Goal: Transaction & Acquisition: Purchase product/service

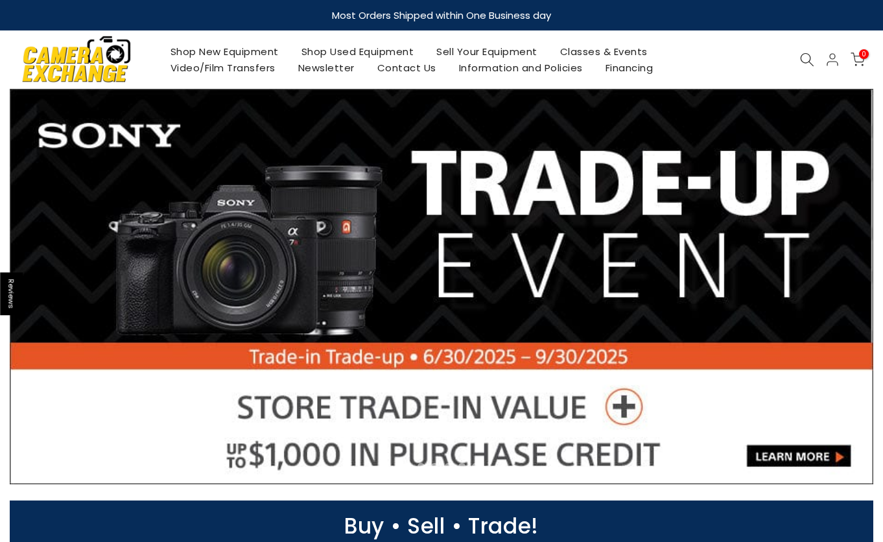
click at [476, 48] on link "Sell Your Equipment" at bounding box center [487, 51] width 124 height 16
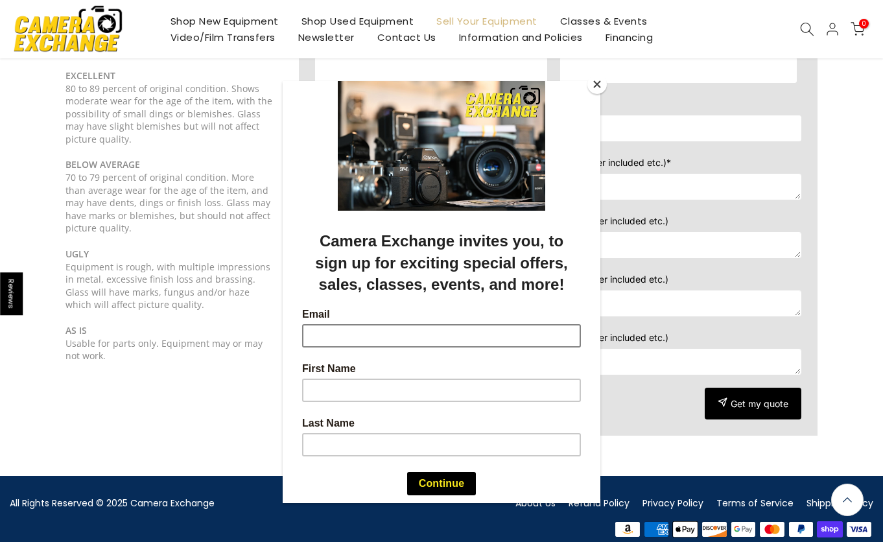
scroll to position [353, 0]
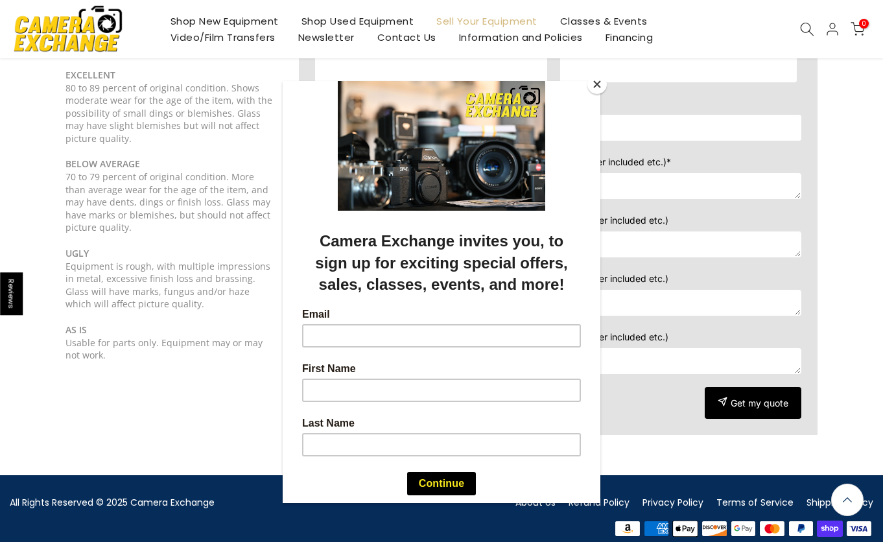
click at [597, 87] on button "Close" at bounding box center [596, 84] width 19 height 19
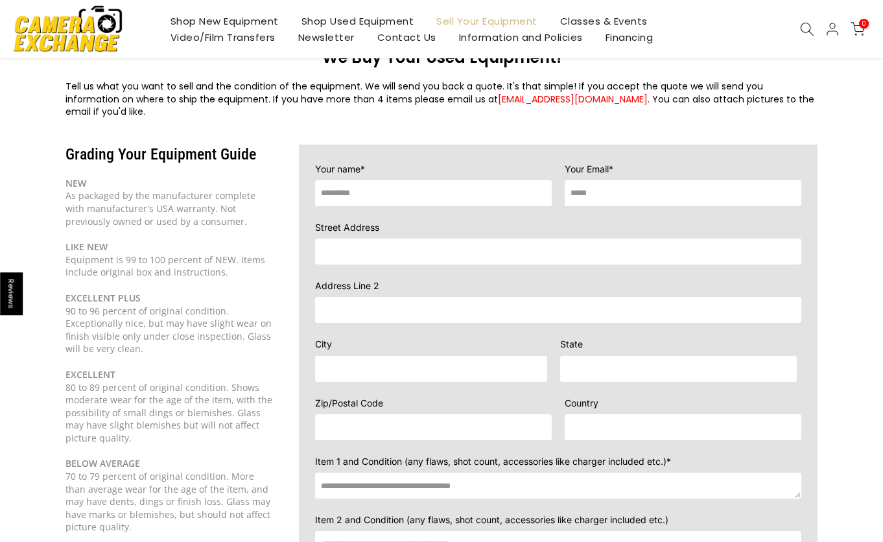
scroll to position [0, 0]
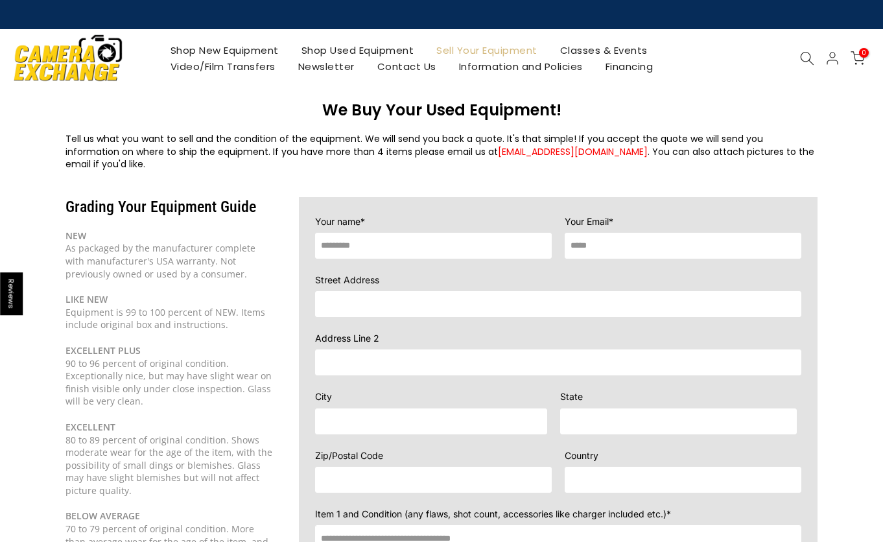
click at [371, 50] on link "Shop Used Equipment" at bounding box center [358, 50] width 136 height 16
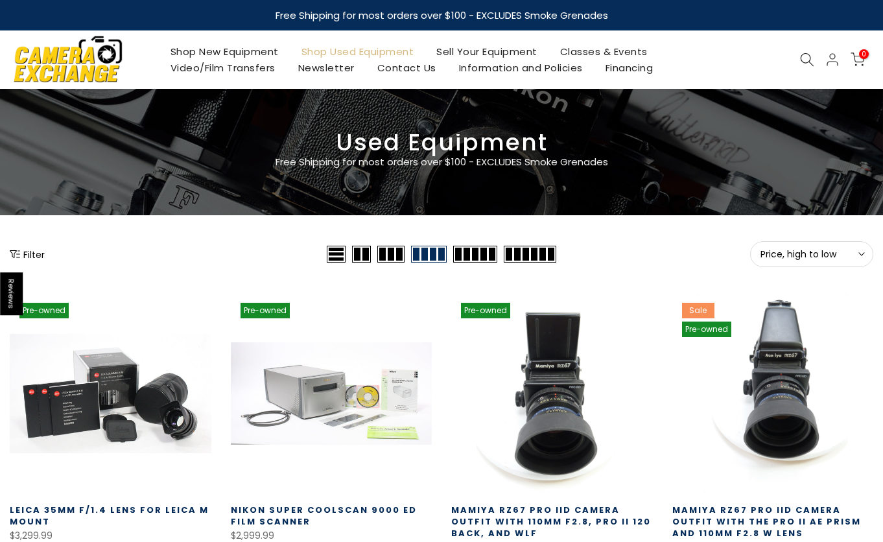
click at [801, 55] on icon at bounding box center [807, 60] width 14 height 14
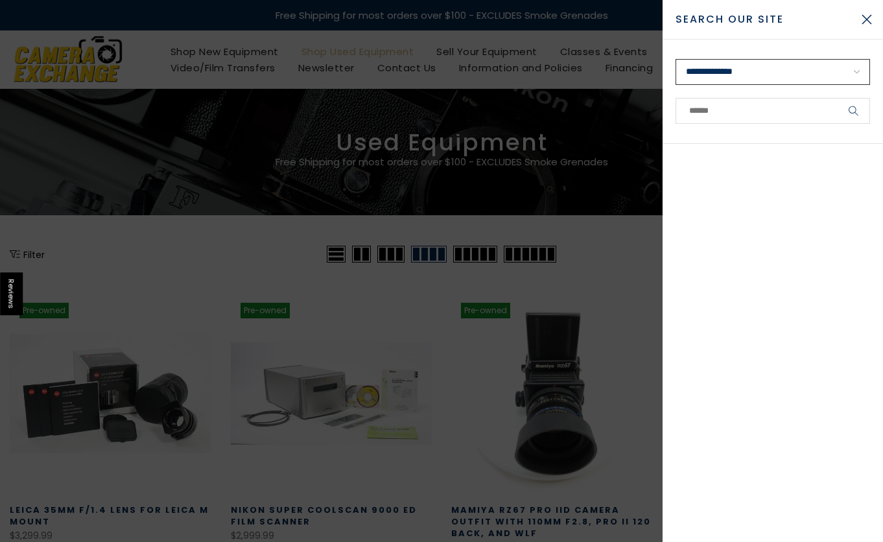
click at [784, 67] on select "**********" at bounding box center [773, 72] width 195 height 26
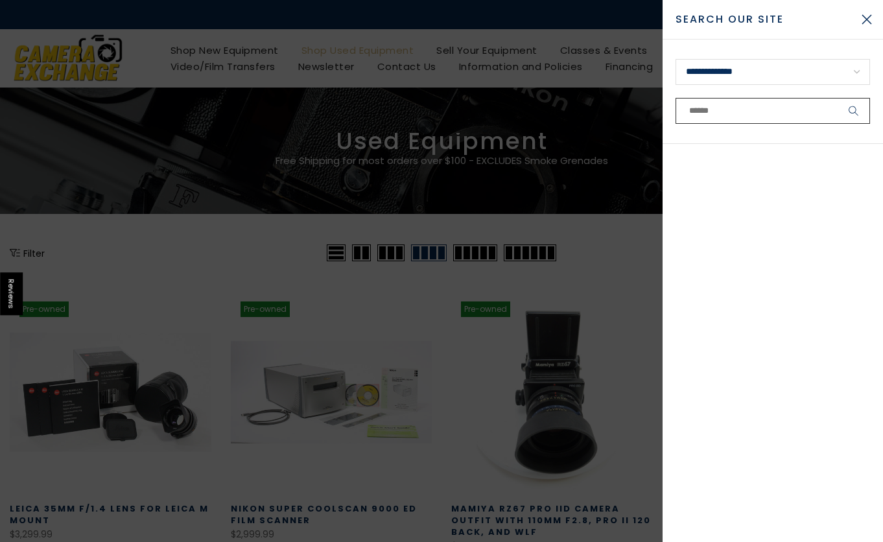
click at [703, 111] on input "text" at bounding box center [773, 111] width 195 height 26
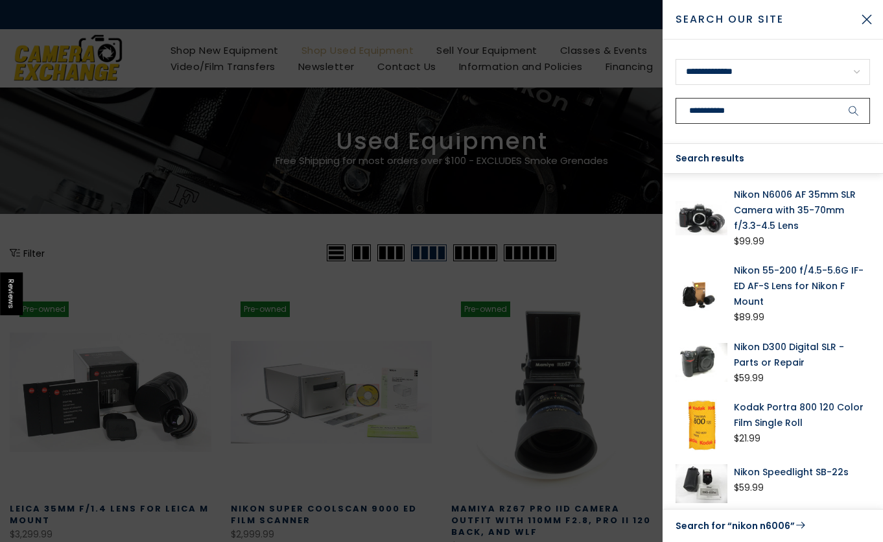
type input "**********"
click at [768, 194] on link "Nikon N6006 AF 35mm SLR Camera with 35-70mm f/3.3-4.5 Lens" at bounding box center [802, 210] width 136 height 47
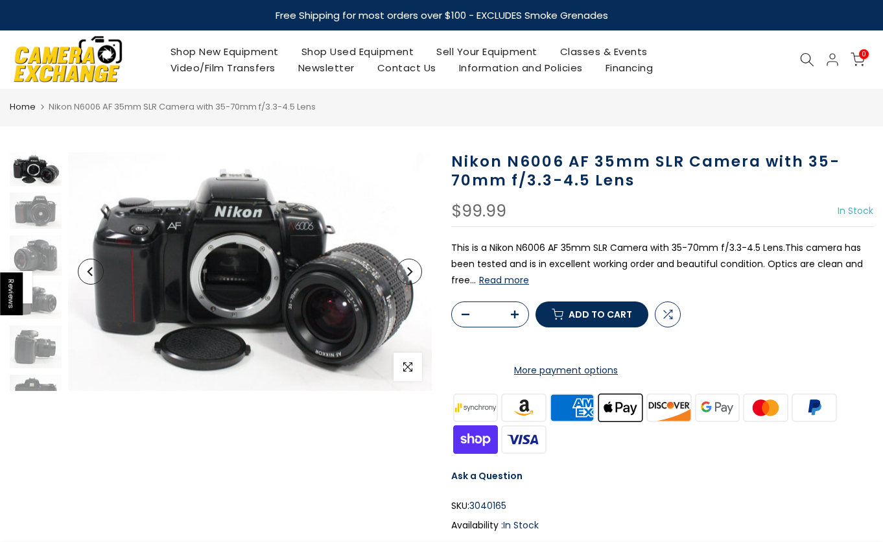
click at [413, 274] on icon "Next" at bounding box center [409, 271] width 9 height 9
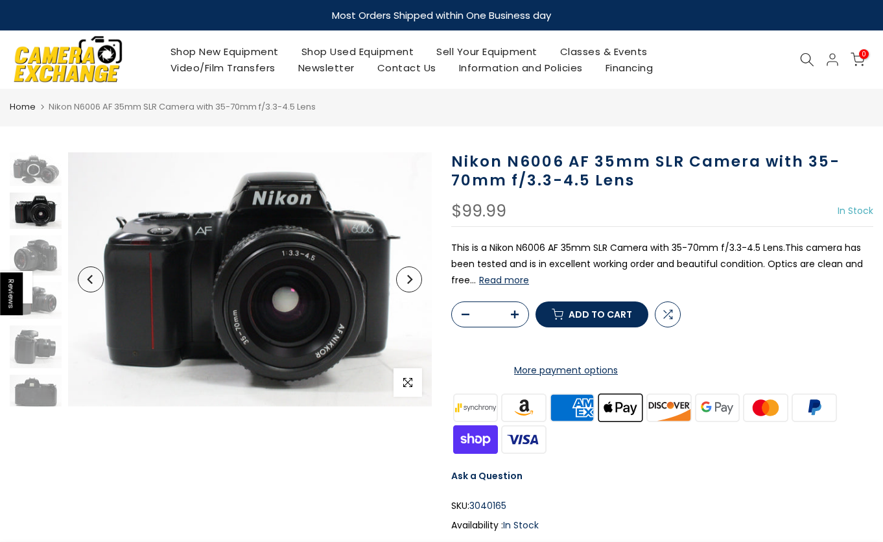
click at [413, 274] on button "Next" at bounding box center [409, 280] width 26 height 26
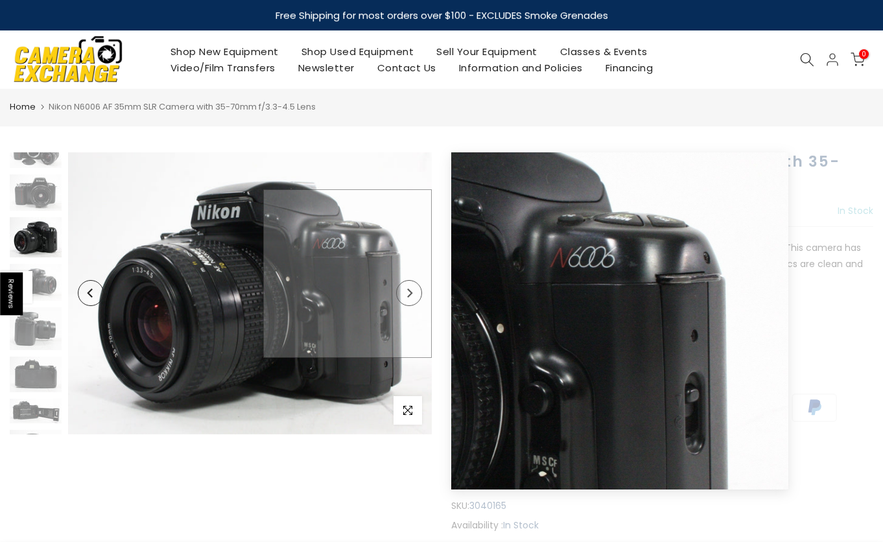
click at [413, 274] on img at bounding box center [250, 293] width 364 height 282
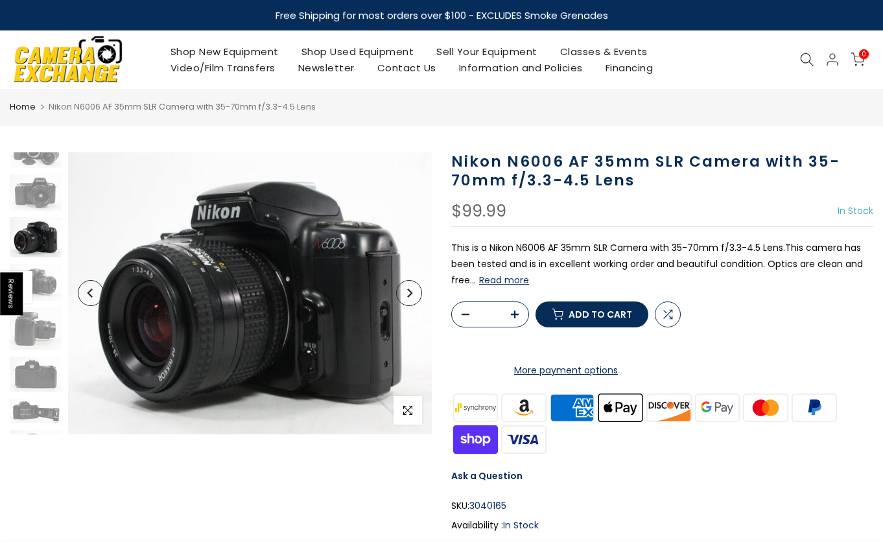
click at [407, 296] on icon "Next" at bounding box center [409, 293] width 9 height 9
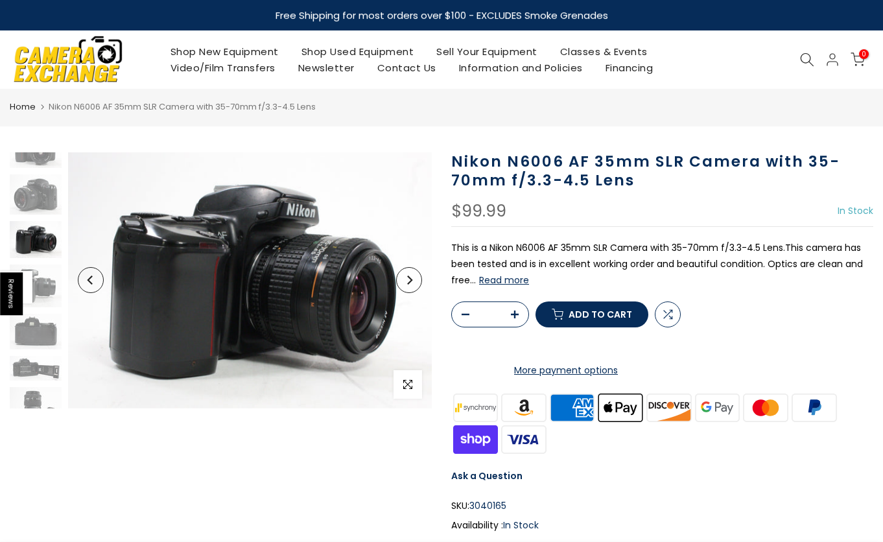
scroll to position [65, 0]
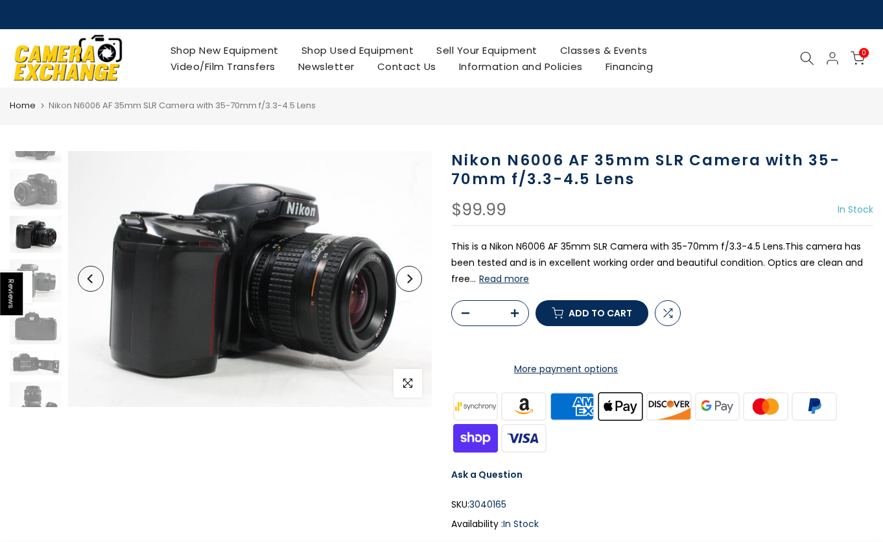
click at [407, 276] on icon "Next" at bounding box center [409, 278] width 9 height 9
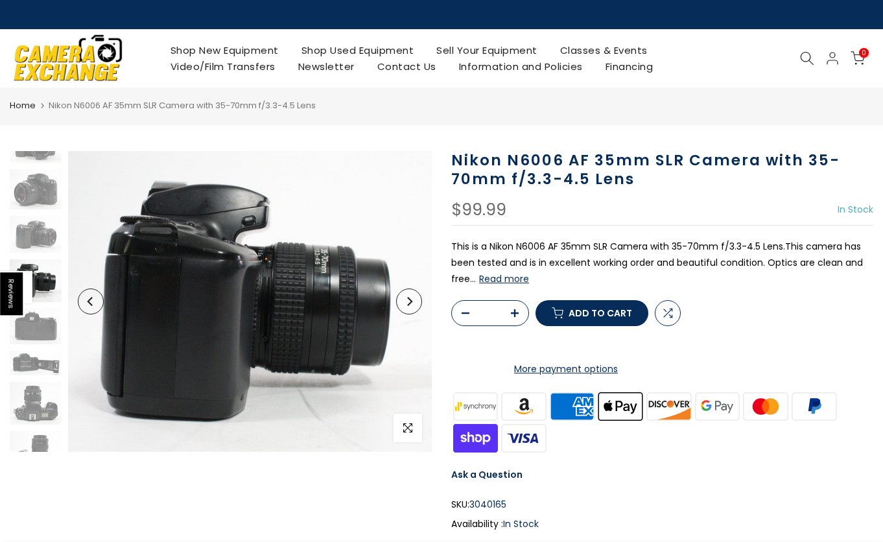
scroll to position [108, 0]
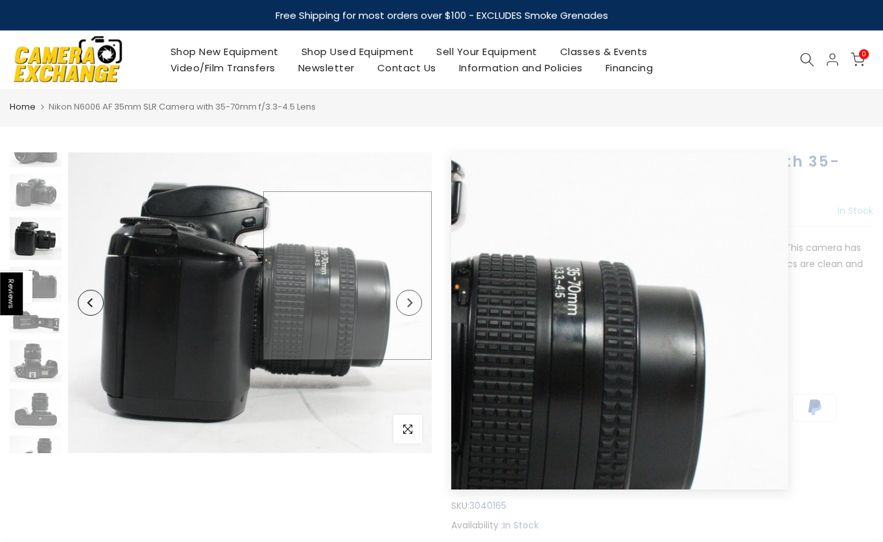
click at [407, 276] on img at bounding box center [250, 302] width 364 height 301
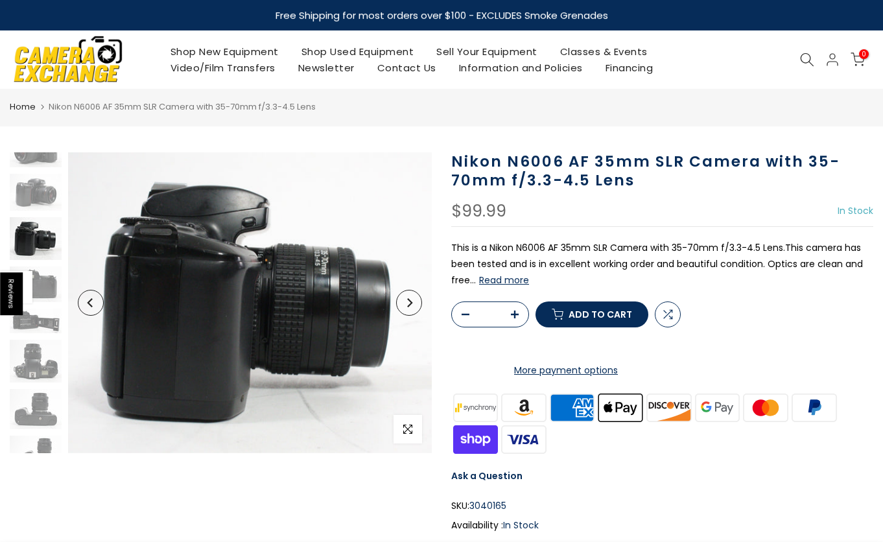
click at [414, 305] on button "Next" at bounding box center [409, 303] width 26 height 26
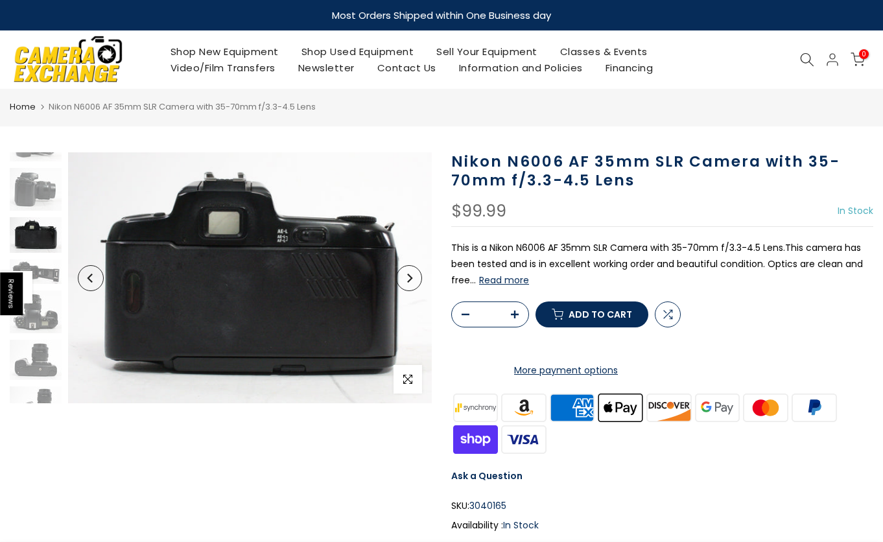
click at [410, 281] on icon "Next" at bounding box center [409, 278] width 9 height 9
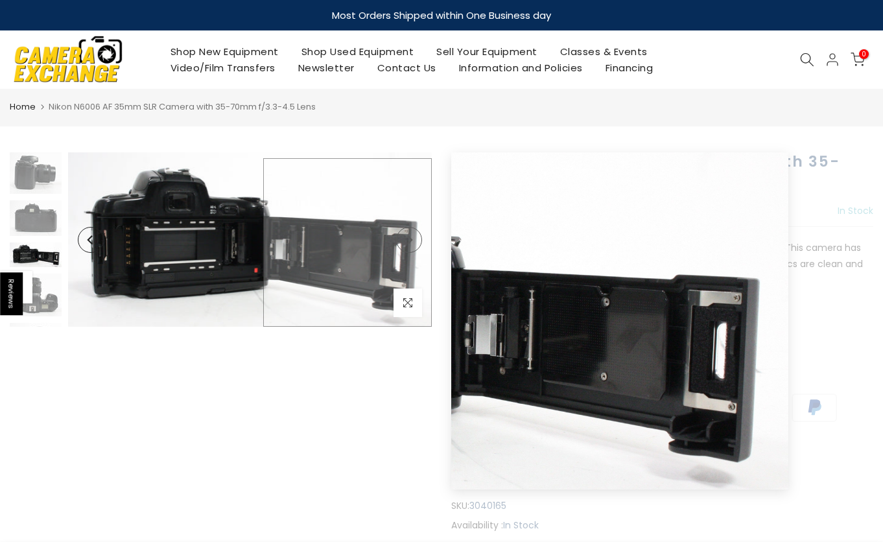
scroll to position [200, 0]
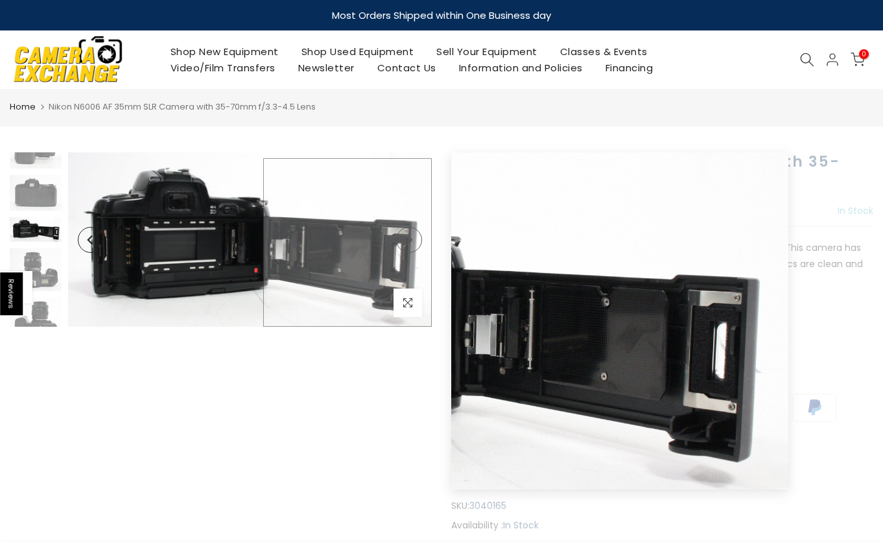
click at [410, 274] on img at bounding box center [250, 239] width 364 height 174
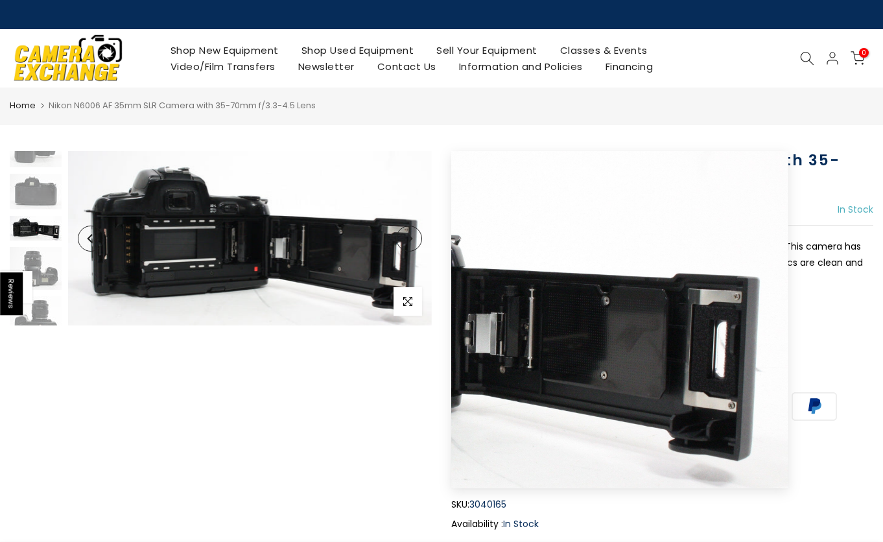
click at [407, 248] on button "Next" at bounding box center [409, 239] width 26 height 26
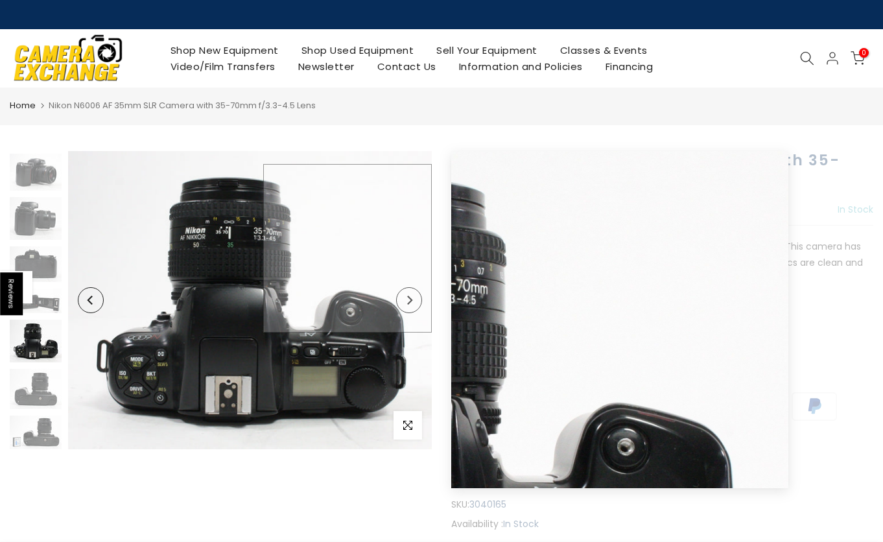
scroll to position [127, 0]
